Goal: Transaction & Acquisition: Purchase product/service

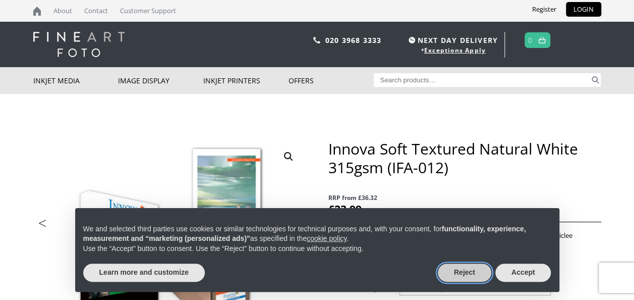
click at [470, 271] on button "Reject" at bounding box center [464, 272] width 53 height 18
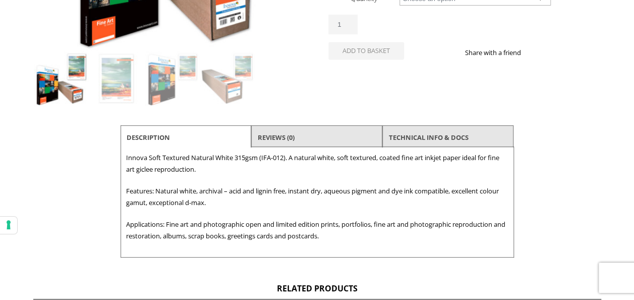
scroll to position [288, 0]
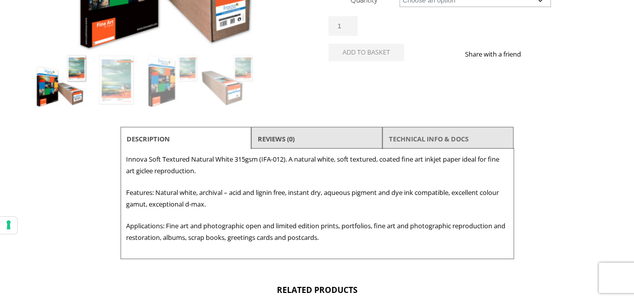
click at [449, 140] on link "TECHNICAL INFO & DOCS" at bounding box center [429, 139] width 80 height 18
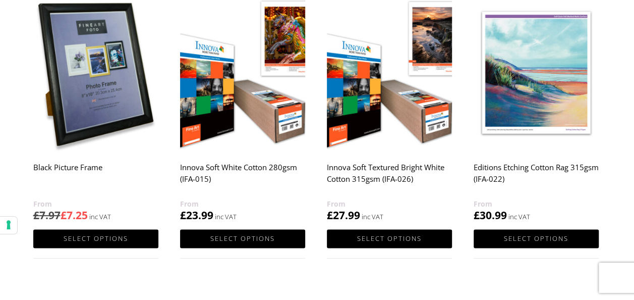
scroll to position [552, 0]
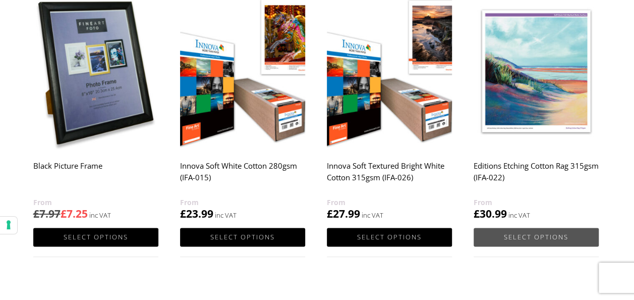
click at [521, 234] on link "Select options" at bounding box center [536, 237] width 125 height 19
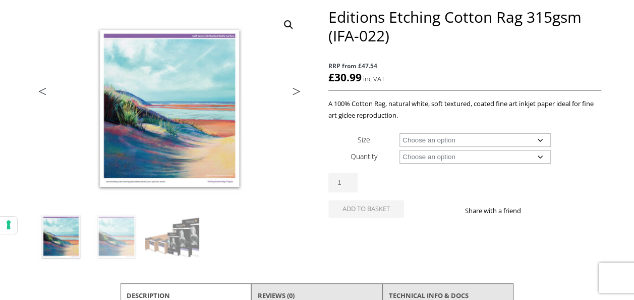
scroll to position [139, 0]
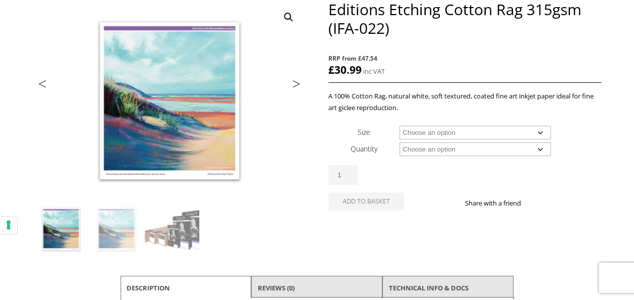
click at [542, 134] on select "Choose an option A4 Sheet A3 Sheet A3+ Sheet A2 Sheet 17" Wide Roll 24" Wide Ro…" at bounding box center [475, 133] width 151 height 14
click at [400, 126] on select "Choose an option A4 Sheet A3 Sheet A3+ Sheet A2 Sheet 17" Wide Roll 24" Wide Ro…" at bounding box center [475, 133] width 151 height 14
select select "a3-sheet-2"
click at [539, 148] on select "Choose an option 25 Sheets" at bounding box center [475, 149] width 151 height 14
select select "25-sheets"
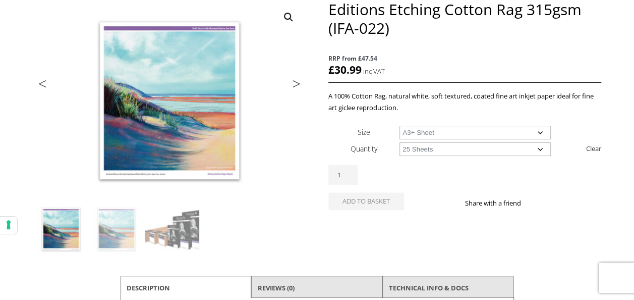
click at [400, 142] on select "Choose an option 25 Sheets" at bounding box center [475, 149] width 151 height 14
select select "a3-sheet-2"
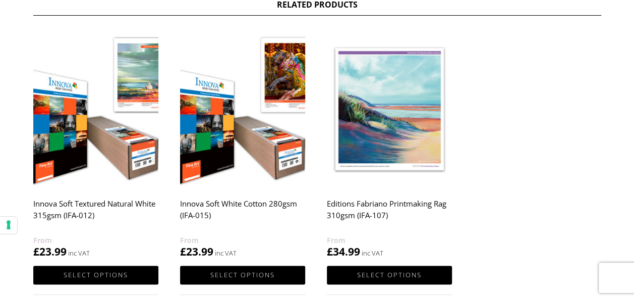
scroll to position [616, 0]
